Goal: Task Accomplishment & Management: Manage account settings

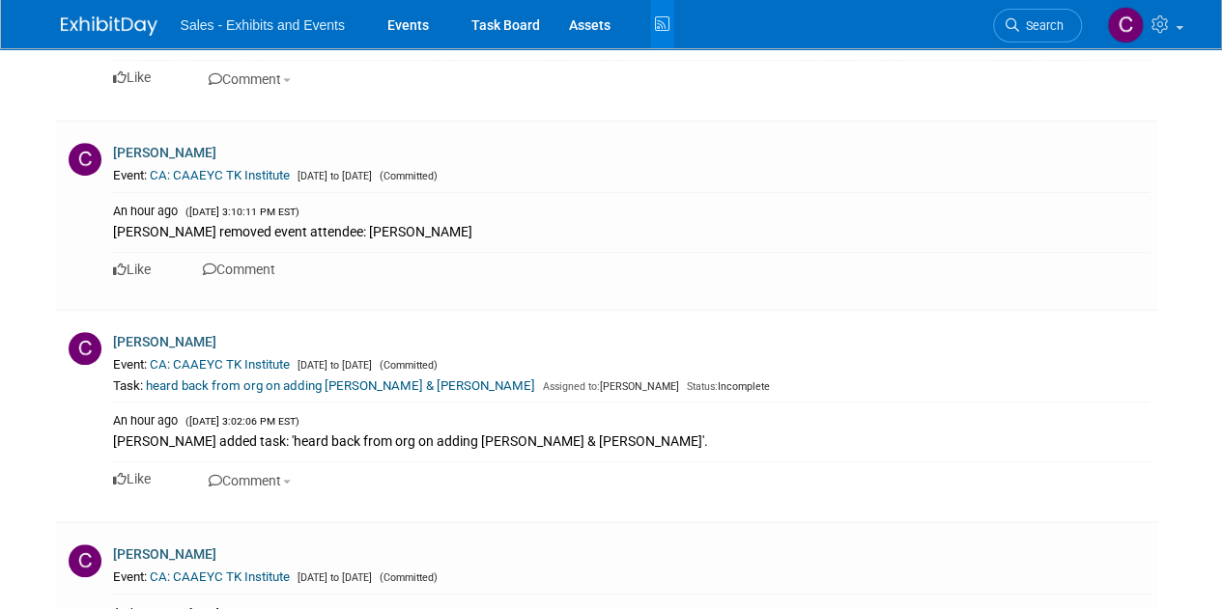
scroll to position [437, 0]
click at [654, 24] on icon at bounding box center [662, 25] width 24 height 30
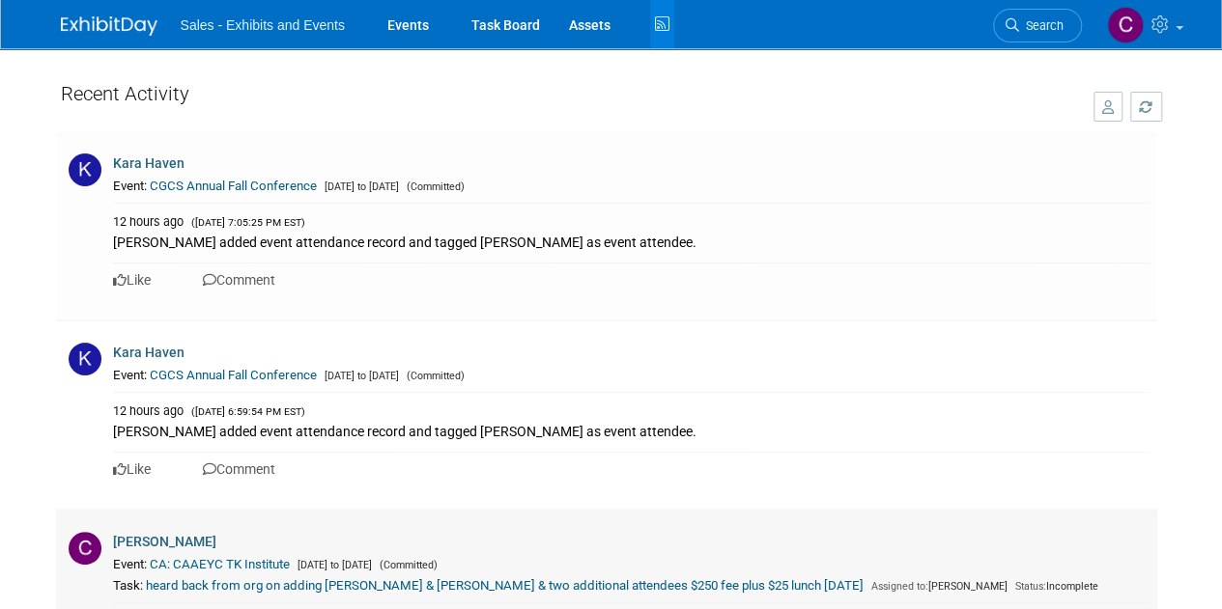
click at [216, 565] on link "CA: CAAEYC TK Institute" at bounding box center [220, 564] width 140 height 14
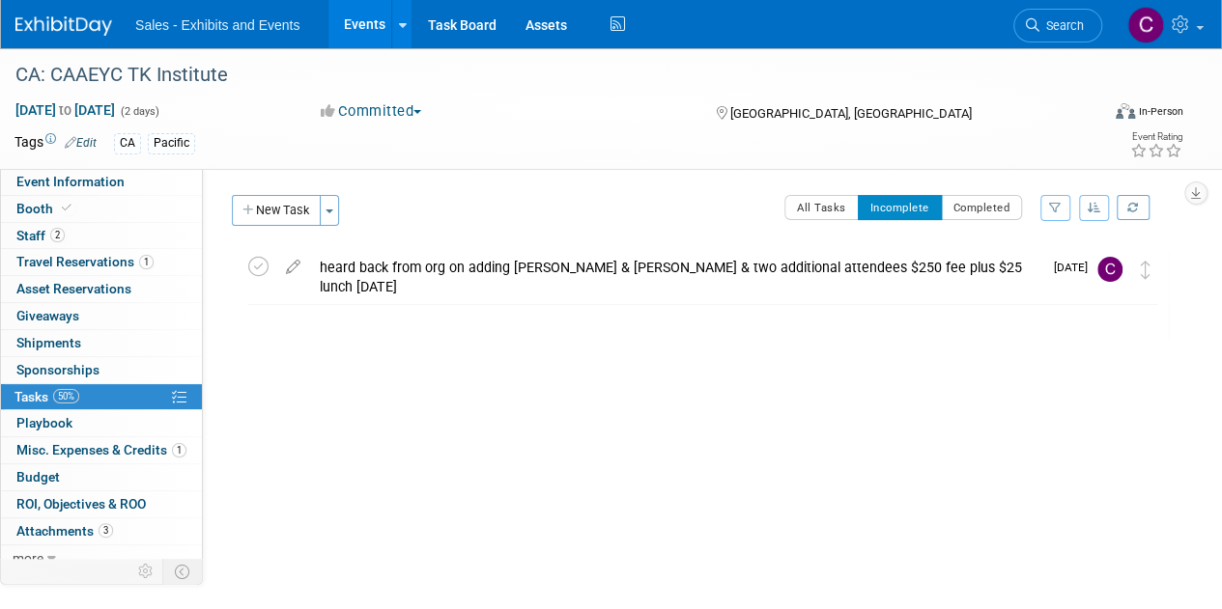
click at [37, 389] on span "Tasks 50%" at bounding box center [46, 396] width 65 height 15
click at [256, 266] on icon at bounding box center [258, 267] width 20 height 20
